Goal: Information Seeking & Learning: Check status

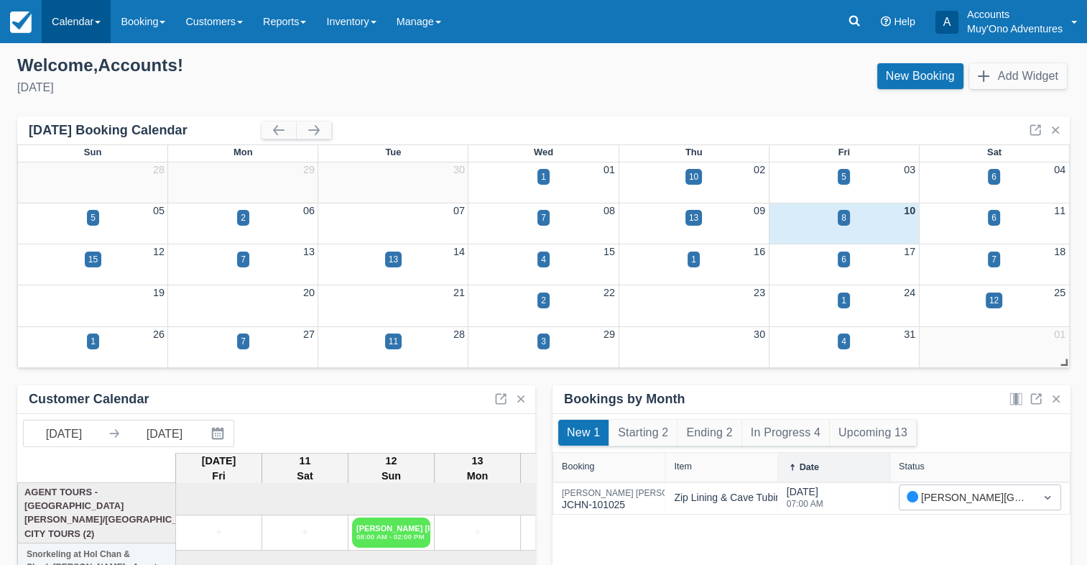
click at [75, 33] on link "Calendar" at bounding box center [76, 21] width 69 height 43
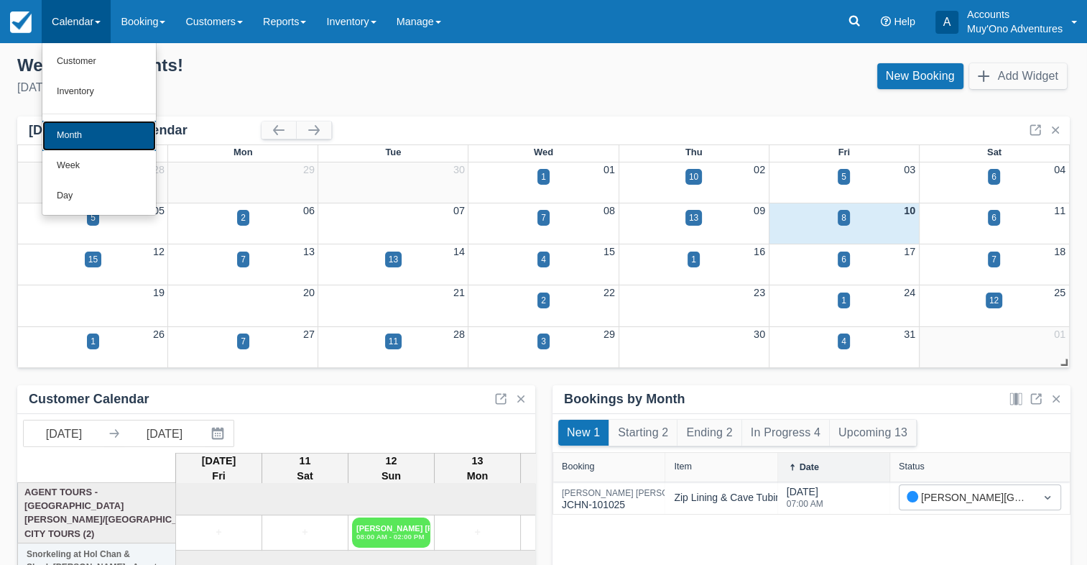
click at [70, 144] on link "Month" at bounding box center [99, 136] width 114 height 30
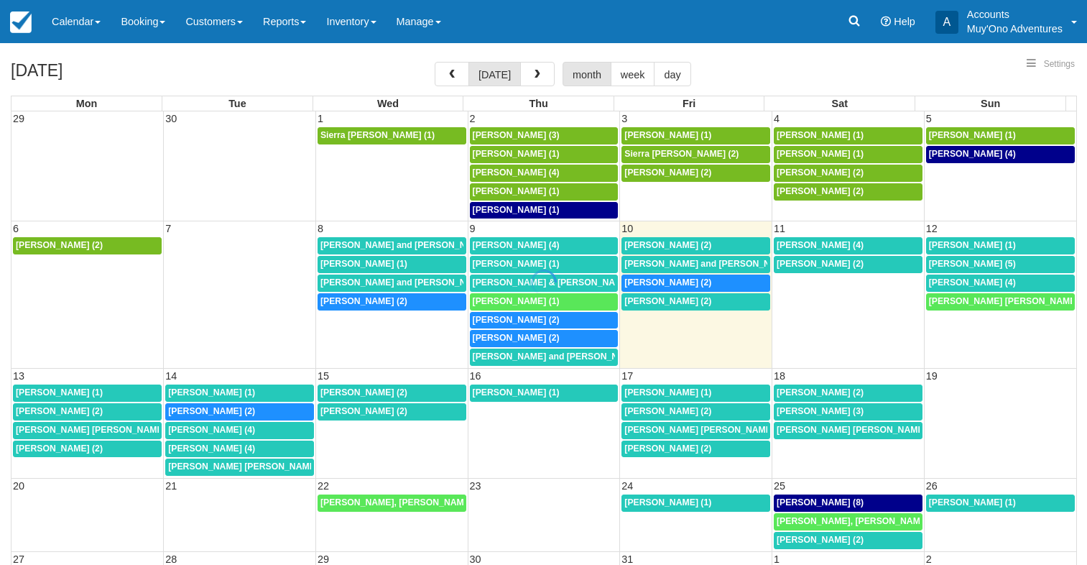
select select
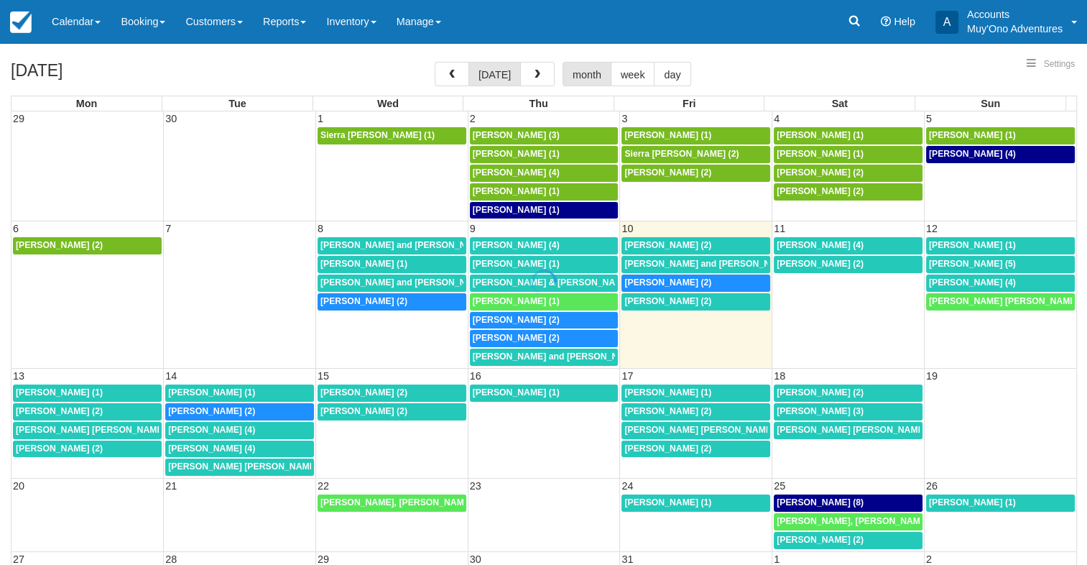
select select
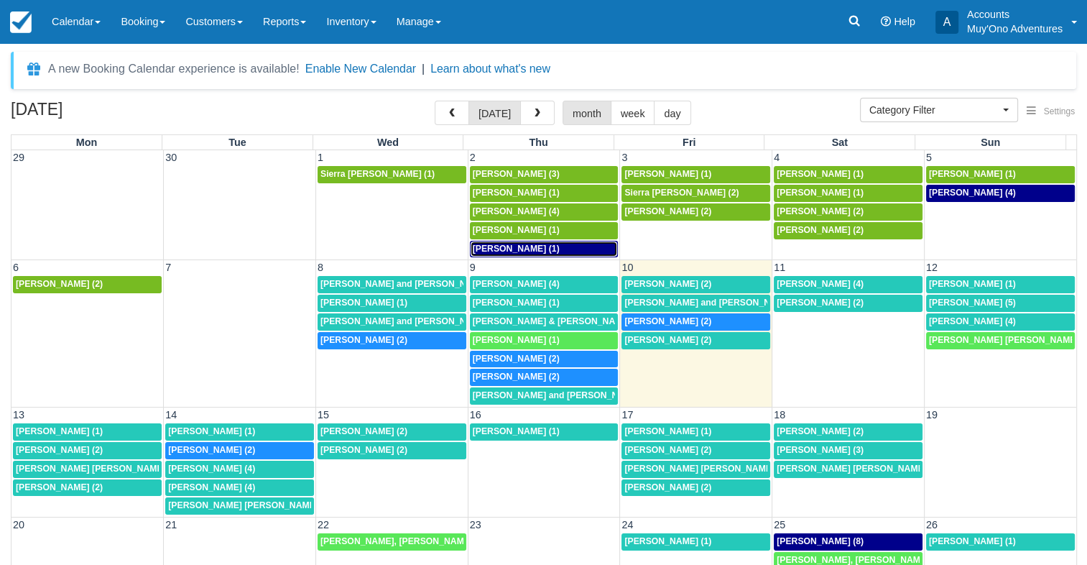
click at [489, 246] on span "Judy Poston (1)" at bounding box center [516, 249] width 87 height 10
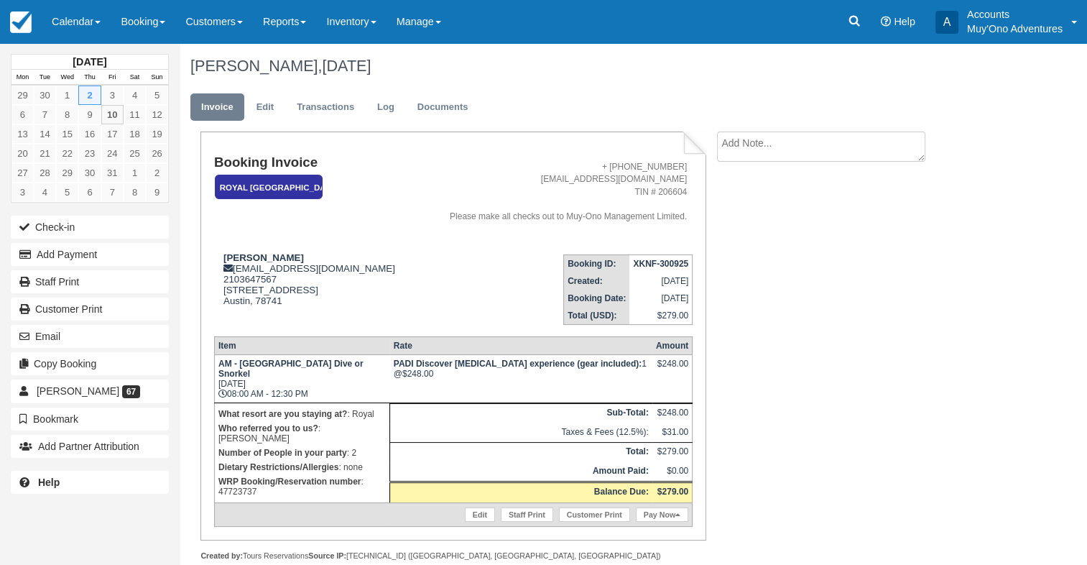
click at [237, 476] on p "WRP Booking/Reservation number : 47723737" at bounding box center [301, 486] width 167 height 24
click at [238, 476] on p "WRP Booking/Reservation number : 47723737" at bounding box center [301, 486] width 167 height 24
copy p "47723737"
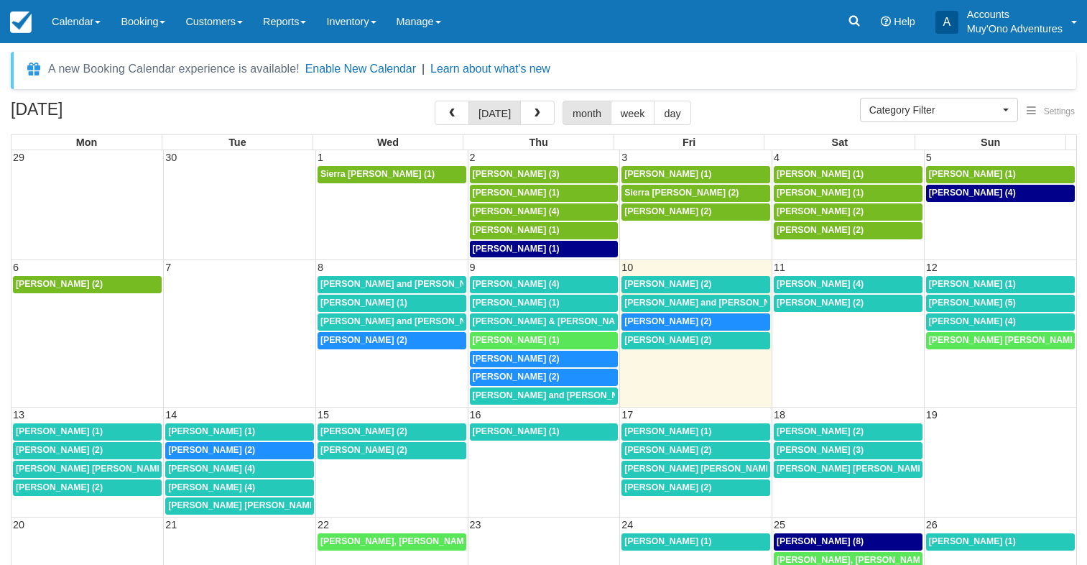
select select
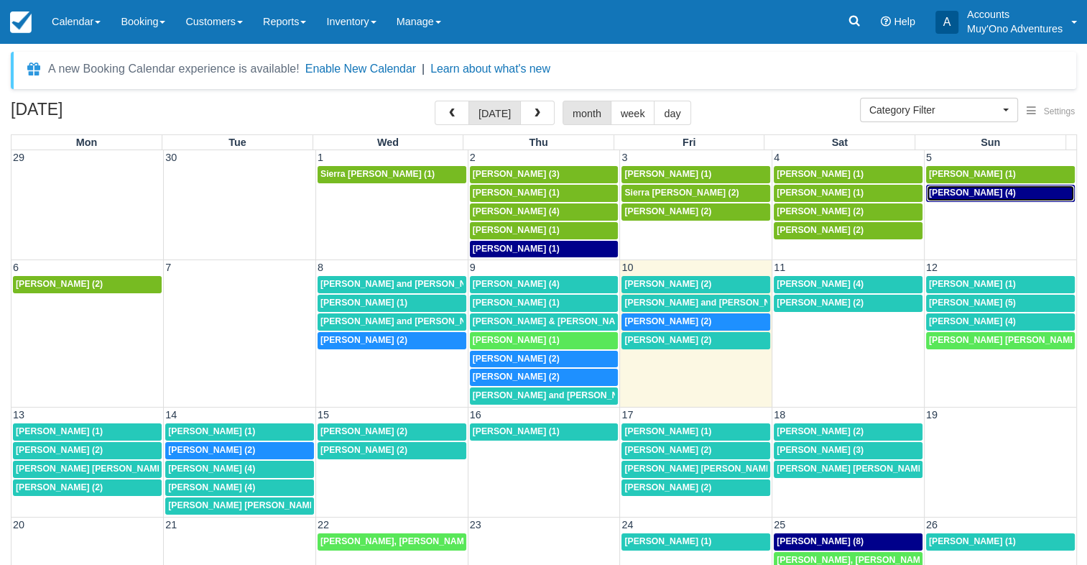
click at [968, 193] on span "[PERSON_NAME] (4)" at bounding box center [972, 192] width 87 height 10
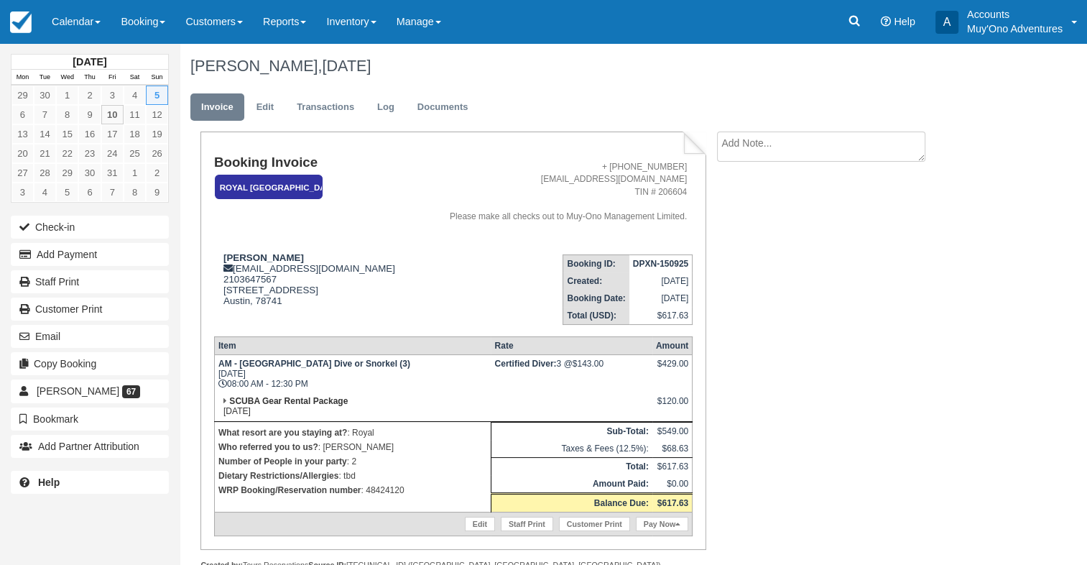
click at [384, 493] on p "WRP Booking/Reservation number : 48424120" at bounding box center [352, 490] width 269 height 14
click at [388, 494] on p "WRP Booking/Reservation number : 48424120" at bounding box center [352, 490] width 269 height 14
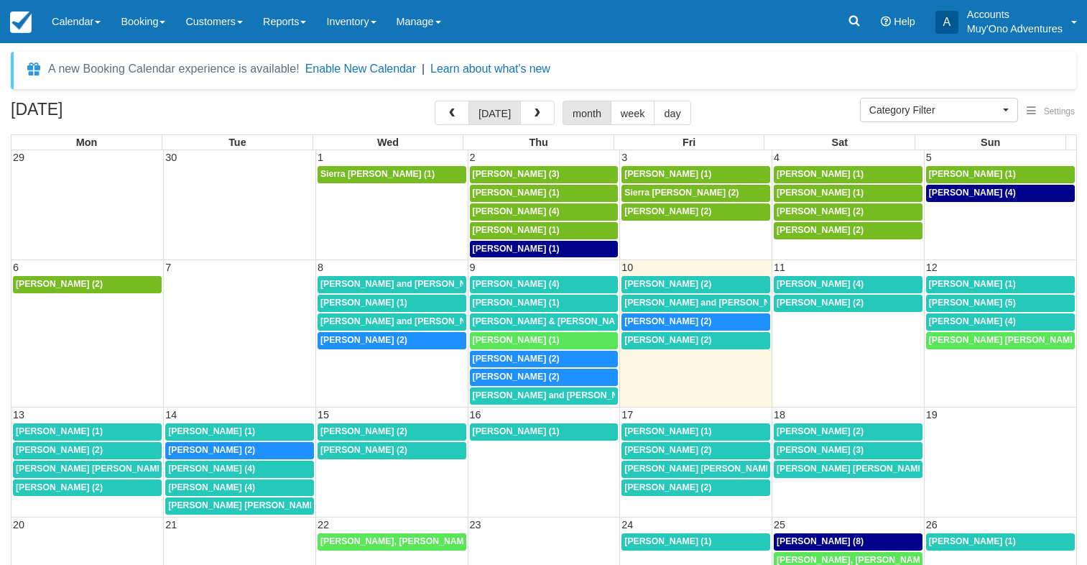
select select
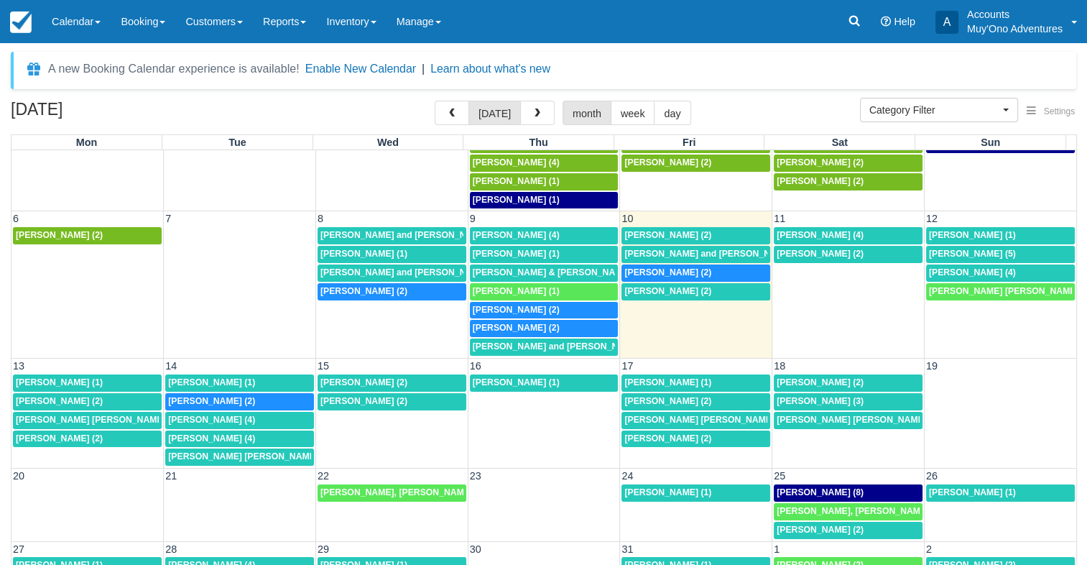
scroll to position [72, 0]
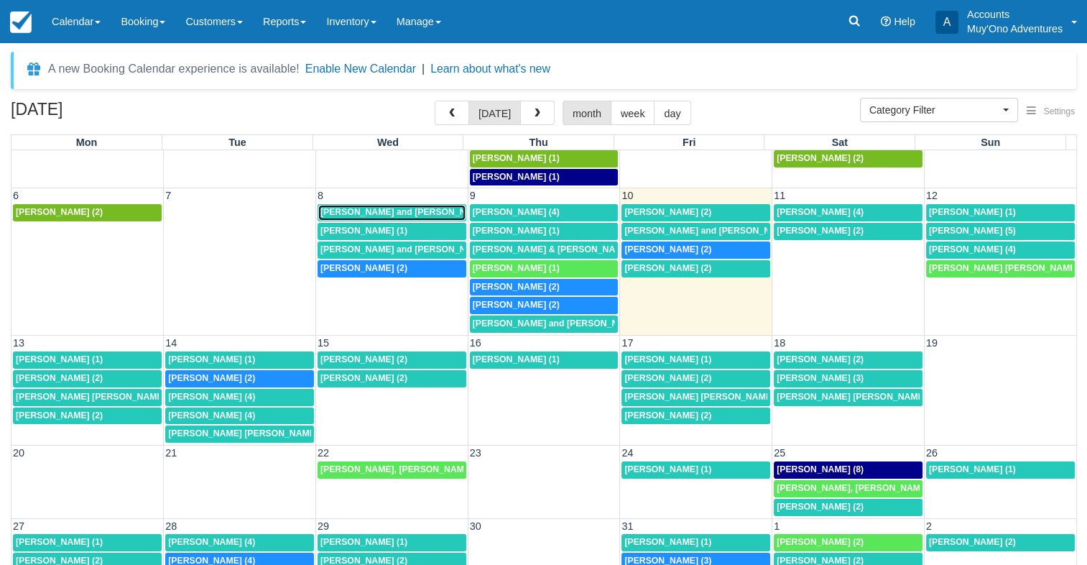
click at [391, 210] on span "Kerrianne and Dylan England (2)" at bounding box center [410, 212] width 181 height 10
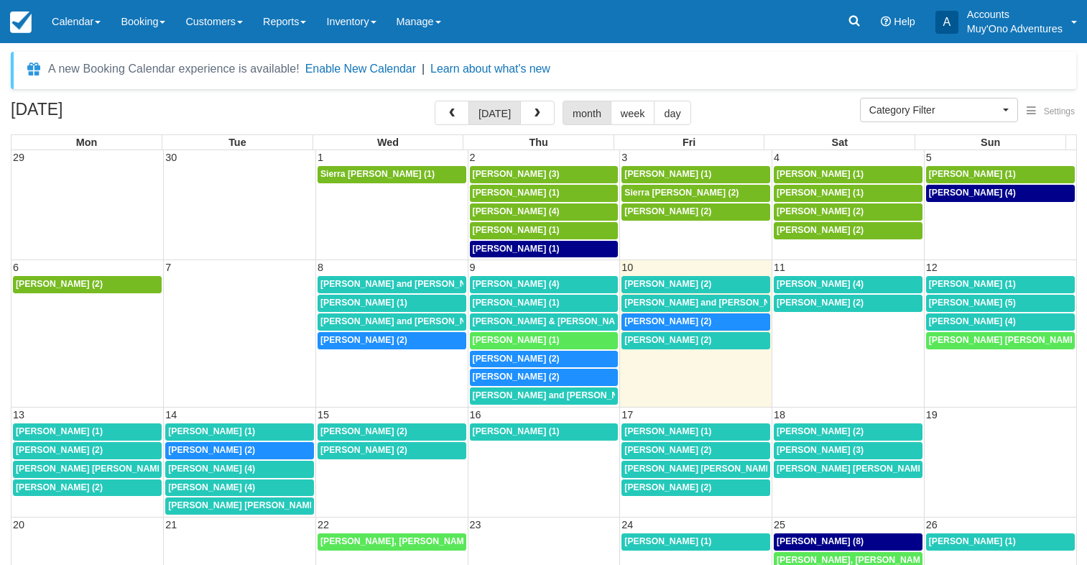
select select
click at [358, 297] on span "Kerrianne England (1)" at bounding box center [363, 302] width 87 height 10
select select
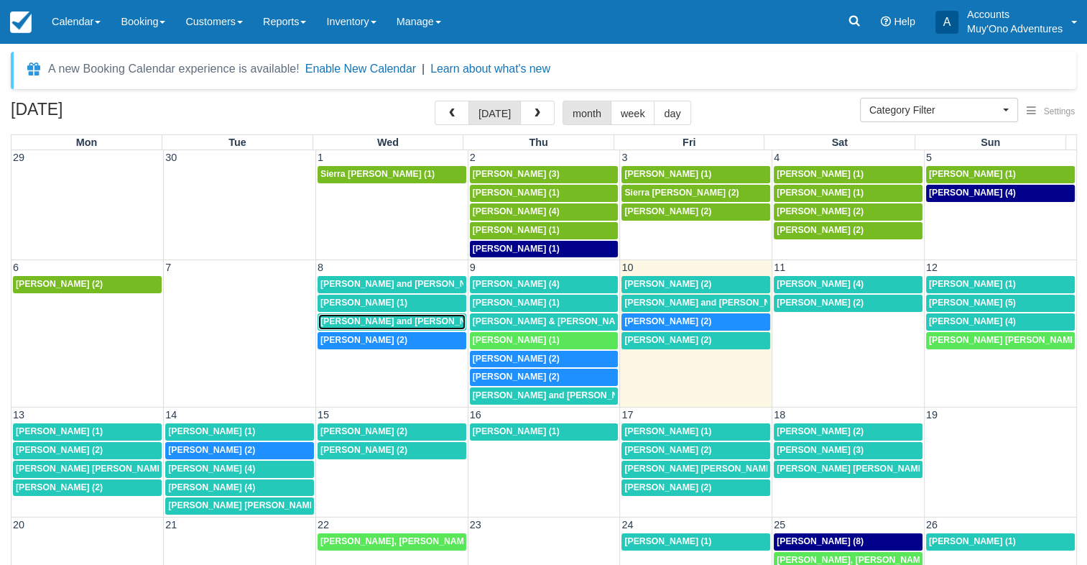
click at [361, 318] on span "Robert and Leah Moeller (2)" at bounding box center [410, 321] width 181 height 10
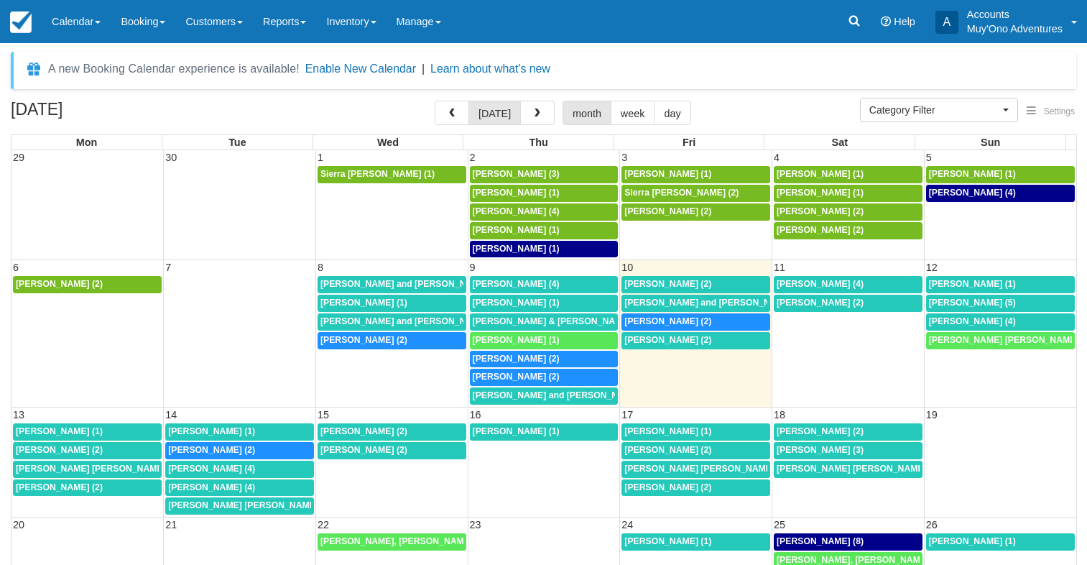
select select
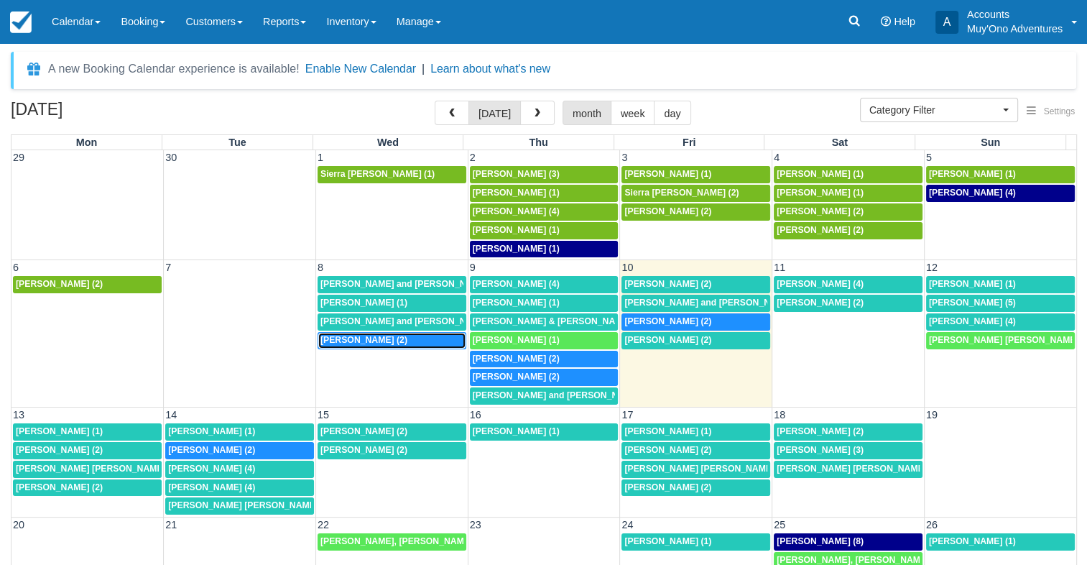
click at [371, 336] on span "Joseph Bozzi (2)" at bounding box center [363, 340] width 87 height 10
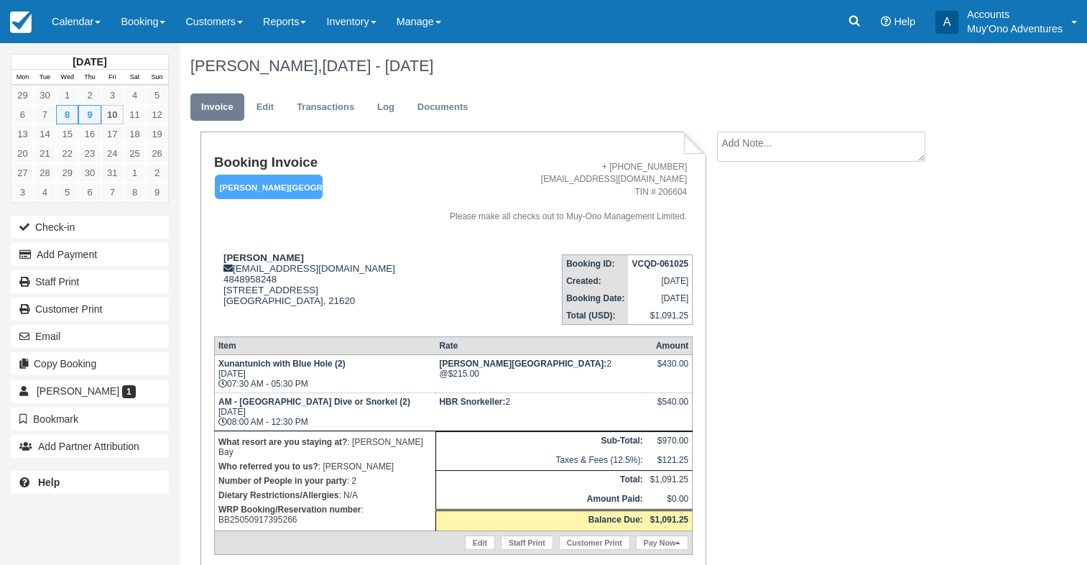
scroll to position [46, 0]
